Goal: Information Seeking & Learning: Find specific fact

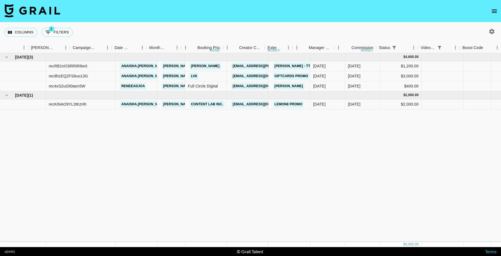
scroll to position [0, 198]
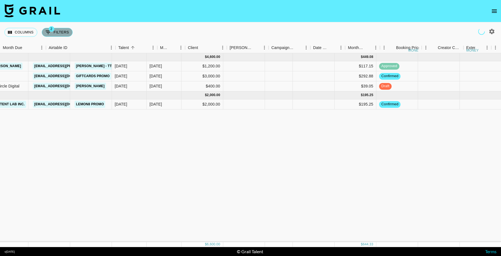
click at [59, 30] on button "2 Filters" at bounding box center [57, 32] width 31 height 9
select select "status"
select select "not"
select select "cancelled"
select select "videoLink"
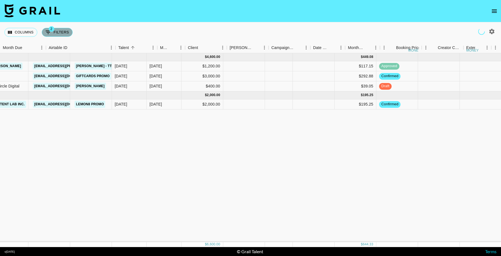
select select "isEmpty"
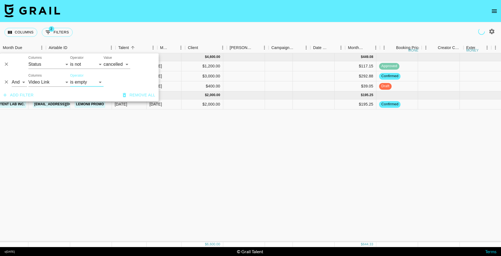
scroll to position [0, 0]
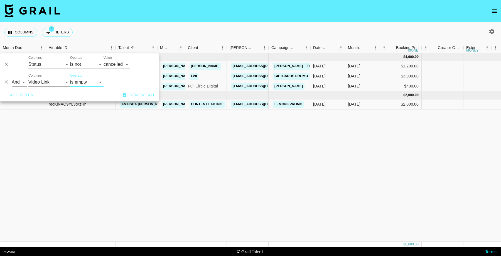
click at [3, 81] on button "Delete" at bounding box center [6, 82] width 8 height 8
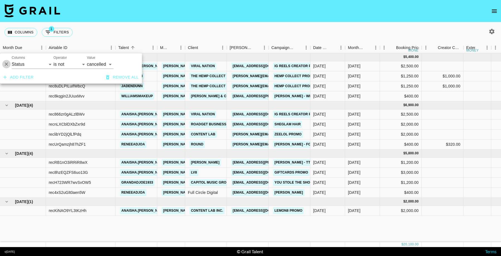
click at [6, 65] on icon "Delete" at bounding box center [7, 65] width 6 height 6
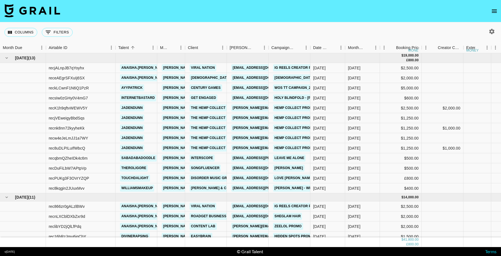
click at [492, 30] on icon "button" at bounding box center [491, 31] width 5 height 5
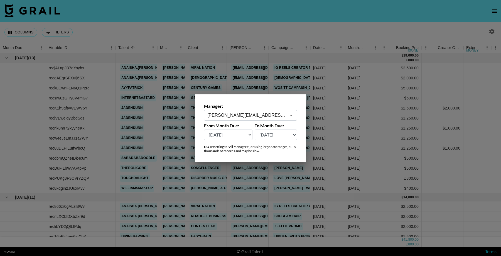
click at [239, 134] on select "[DATE] [DATE] '[DATE] May '[DATE] Mar '[DATE] Jan '[DATE] Nov '[DATE] Sep '[DAT…" at bounding box center [228, 134] width 48 height 11
select select "[DATE]"
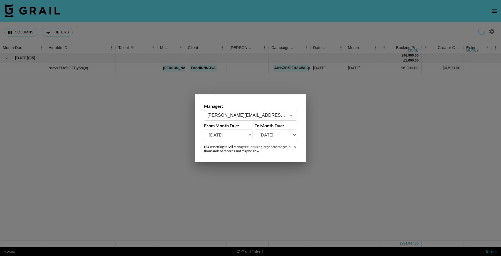
click at [366, 118] on div at bounding box center [250, 128] width 501 height 256
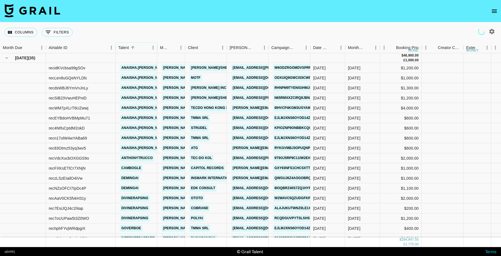
click at [152, 49] on icon "Menu" at bounding box center [153, 48] width 6 height 6
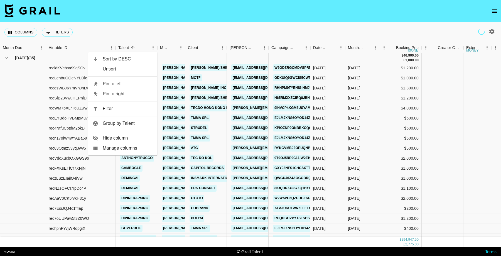
click at [140, 107] on span "Filter" at bounding box center [128, 108] width 50 height 7
select select "talentName"
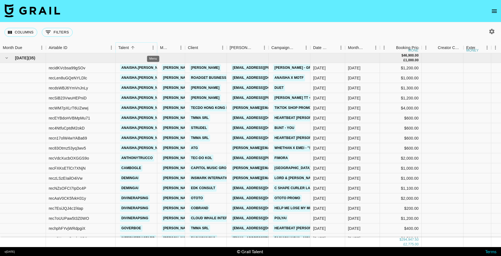
click at [153, 50] on icon "Menu" at bounding box center [153, 48] width 6 height 6
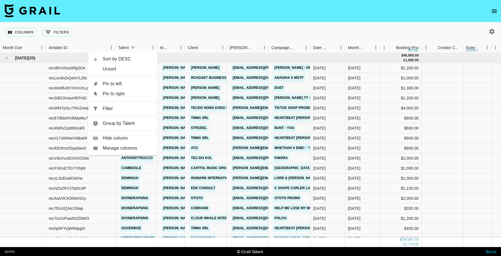
click at [225, 8] on nav at bounding box center [250, 11] width 501 height 22
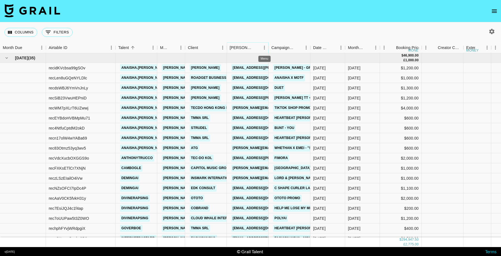
click at [263, 48] on icon "Menu" at bounding box center [265, 48] width 6 height 6
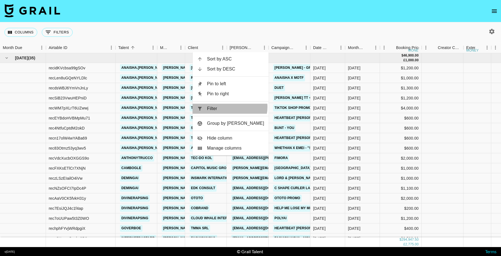
click at [237, 107] on span "Filter" at bounding box center [235, 108] width 57 height 7
select select "bookerId"
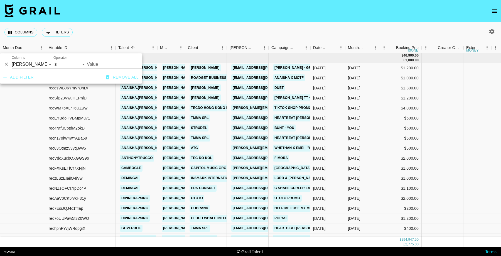
click at [108, 66] on input "Value" at bounding box center [124, 64] width 75 height 9
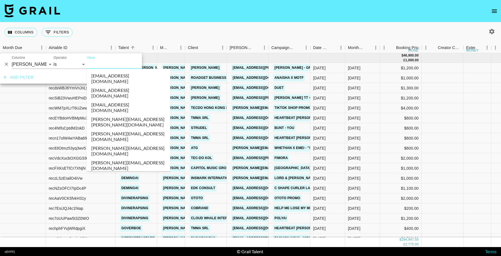
paste input "[EMAIL_ADDRESS][DOMAIN_NAME]"
type input "[EMAIL_ADDRESS][DOMAIN_NAME]"
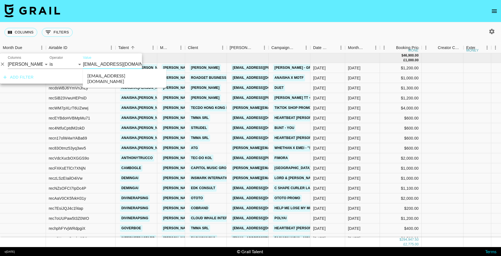
click at [119, 76] on li "[EMAIL_ADDRESS][DOMAIN_NAME]" at bounding box center [125, 78] width 84 height 14
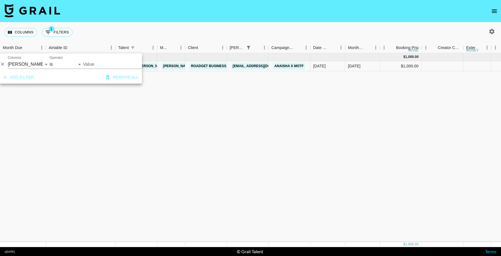
type input "[EMAIL_ADDRESS][DOMAIN_NAME]"
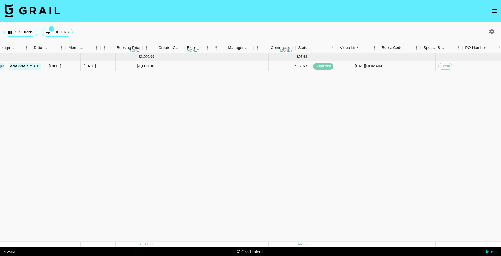
scroll to position [0, 279]
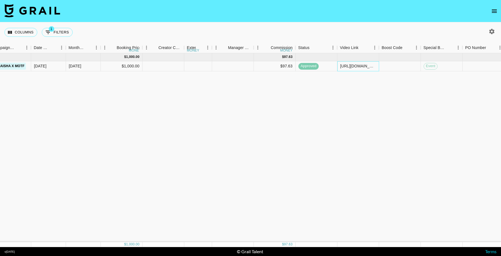
click at [351, 66] on div "[URL][DOMAIN_NAME][DOMAIN_NAME][PERSON_NAME]" at bounding box center [358, 66] width 36 height 6
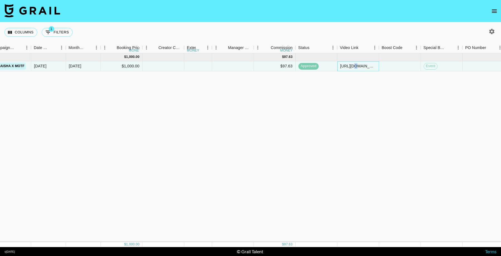
click at [351, 66] on div "[URL][DOMAIN_NAME][DOMAIN_NAME][PERSON_NAME]" at bounding box center [358, 66] width 36 height 6
click at [336, 117] on div "[DATE] ( 1 ) $ 1,000.00 $ 97.63 recLen8uGQeNYLDlc anaisha.torres [EMAIL_ADDRESS…" at bounding box center [270, 147] width 1098 height 189
